Goal: Task Accomplishment & Management: Manage account settings

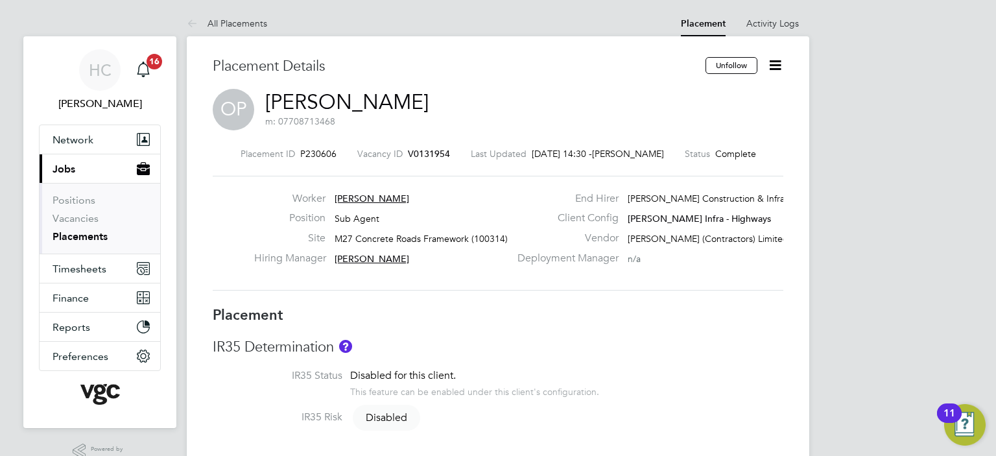
click at [772, 60] on icon at bounding box center [775, 65] width 16 height 16
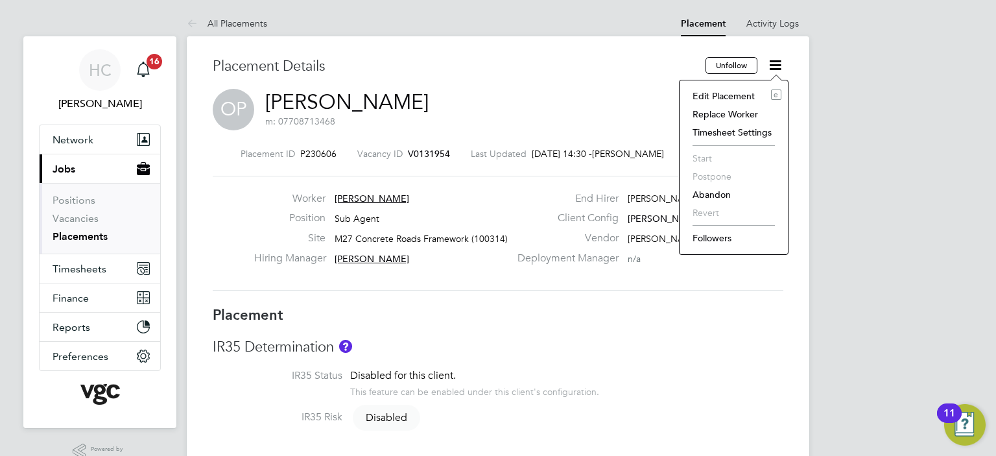
click at [737, 93] on li "Edit Placement e" at bounding box center [733, 96] width 95 height 18
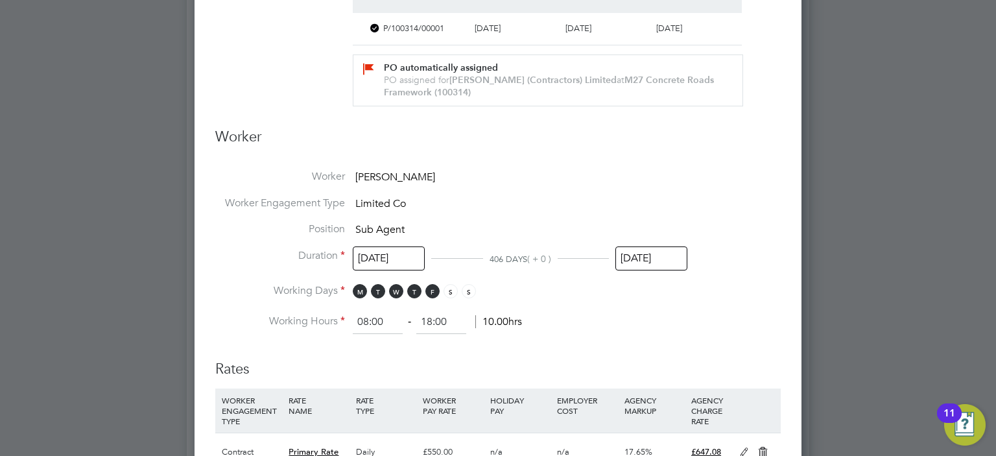
click at [654, 248] on input "[DATE]" at bounding box center [652, 258] width 72 height 24
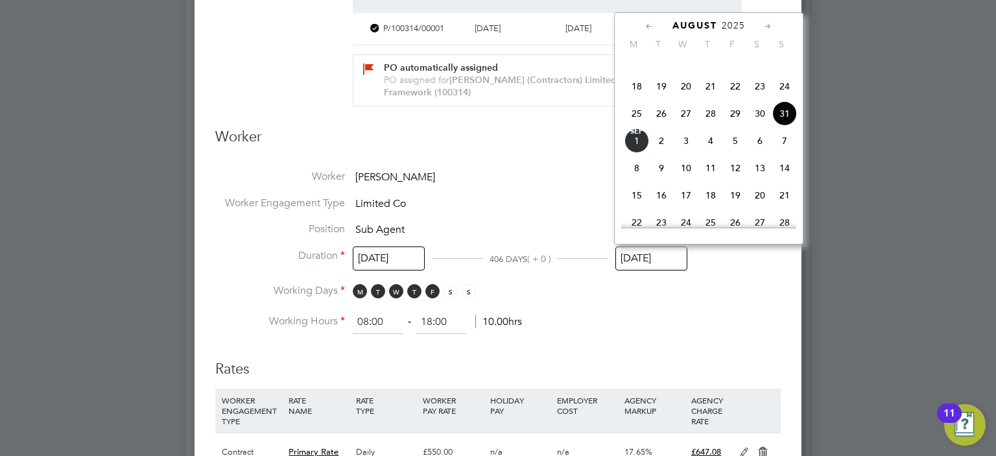
click at [765, 21] on icon at bounding box center [768, 26] width 12 height 14
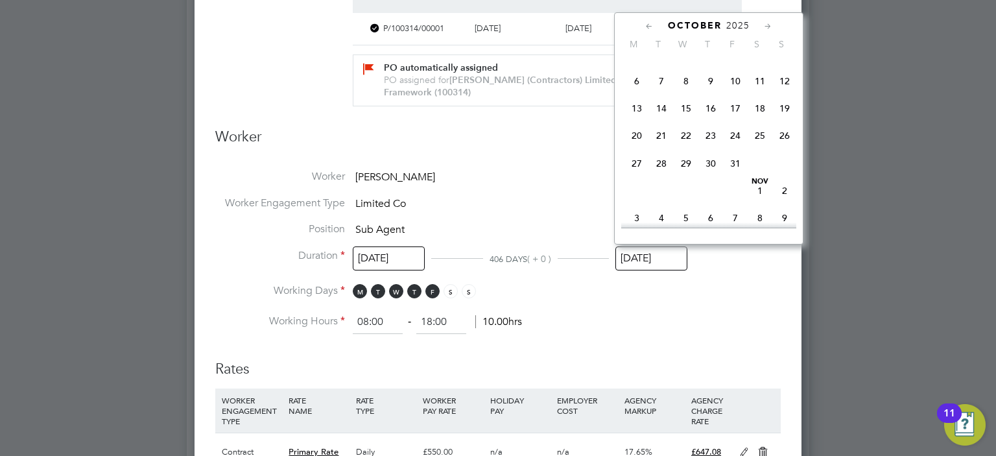
click at [765, 21] on icon at bounding box center [768, 26] width 12 height 14
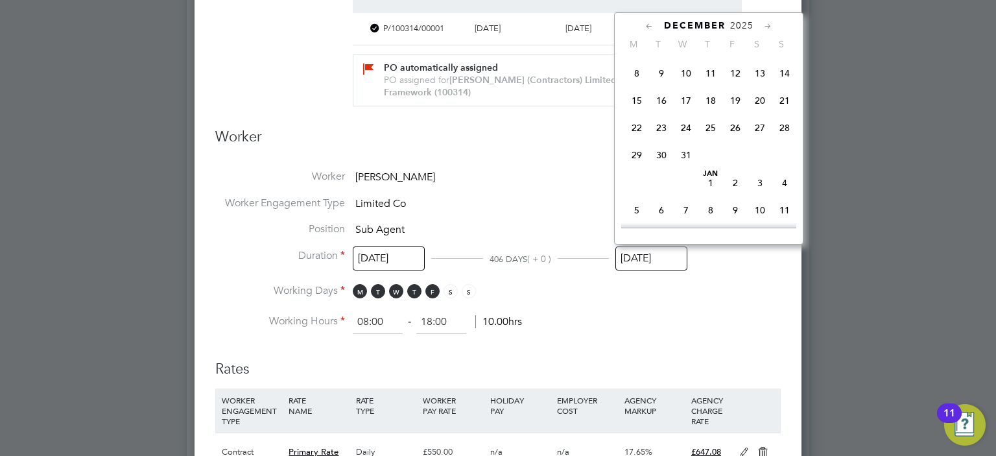
click at [686, 167] on span "31" at bounding box center [686, 155] width 25 height 25
type input "[DATE]"
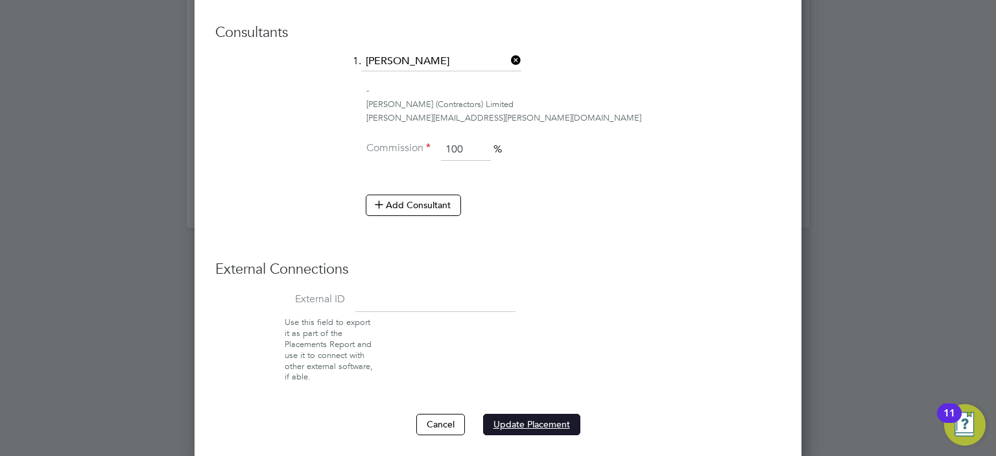
drag, startPoint x: 517, startPoint y: 424, endPoint x: 521, endPoint y: 415, distance: 10.2
click at [518, 425] on button "Update Placement" at bounding box center [531, 424] width 97 height 21
